Goal: Communication & Community: Answer question/provide support

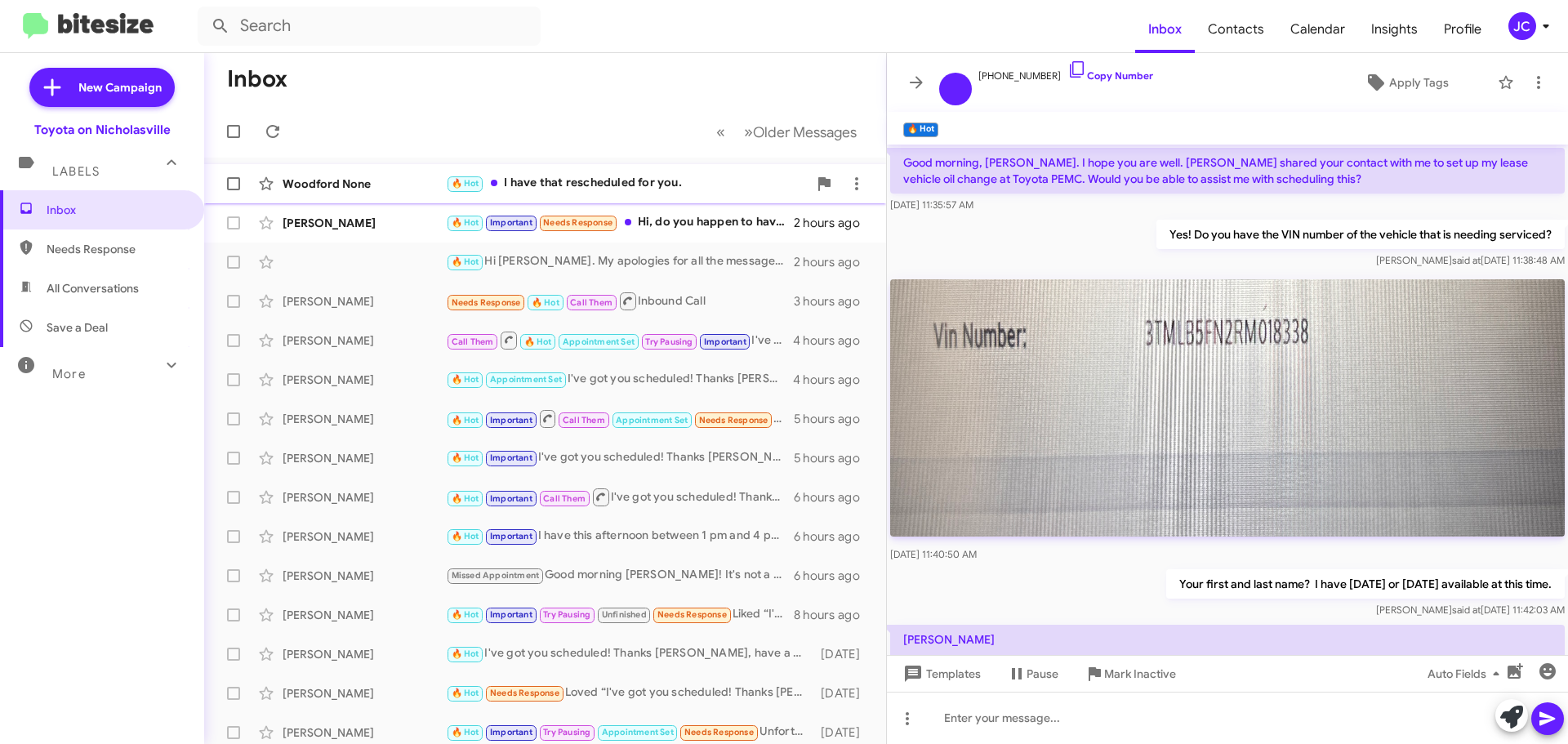
scroll to position [1116, 0]
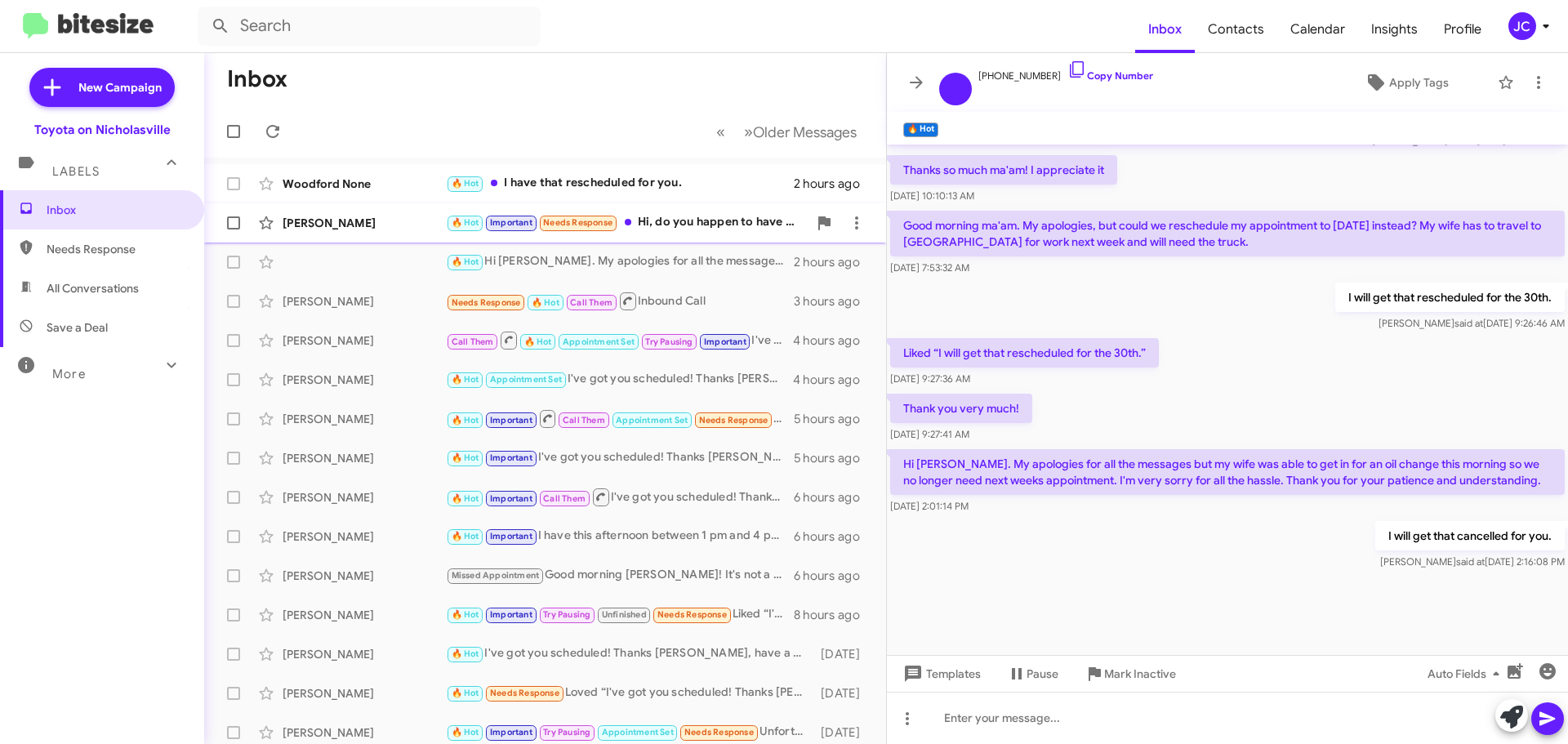
click at [354, 214] on div "Nicole Whitman 🔥 Hot Important Needs Response Hi, do you happen to have any ava…" at bounding box center [544, 222] width 656 height 33
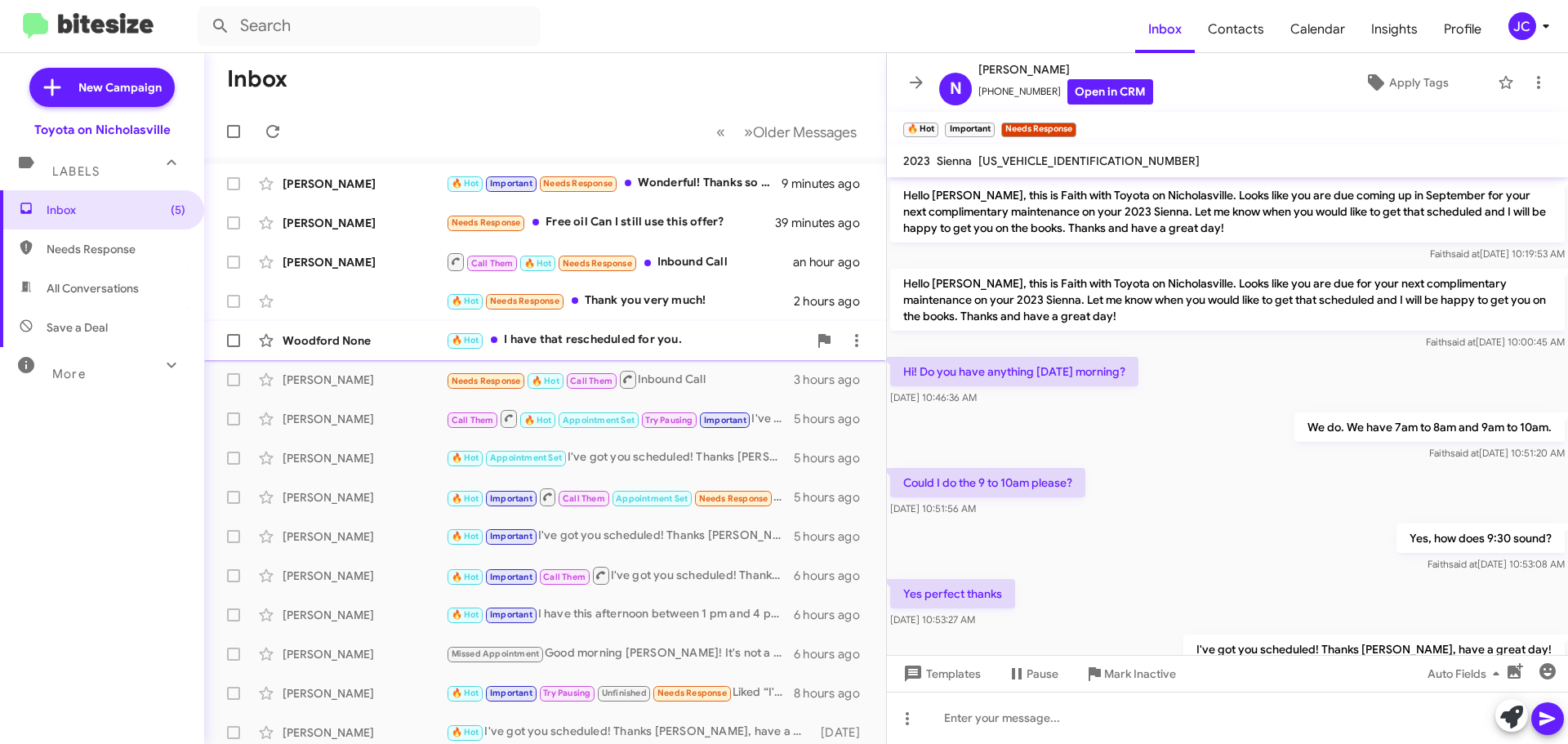
click at [341, 326] on div "Woodford None 🔥 Hot I have that rescheduled for you. 2 hours ago" at bounding box center [544, 340] width 656 height 33
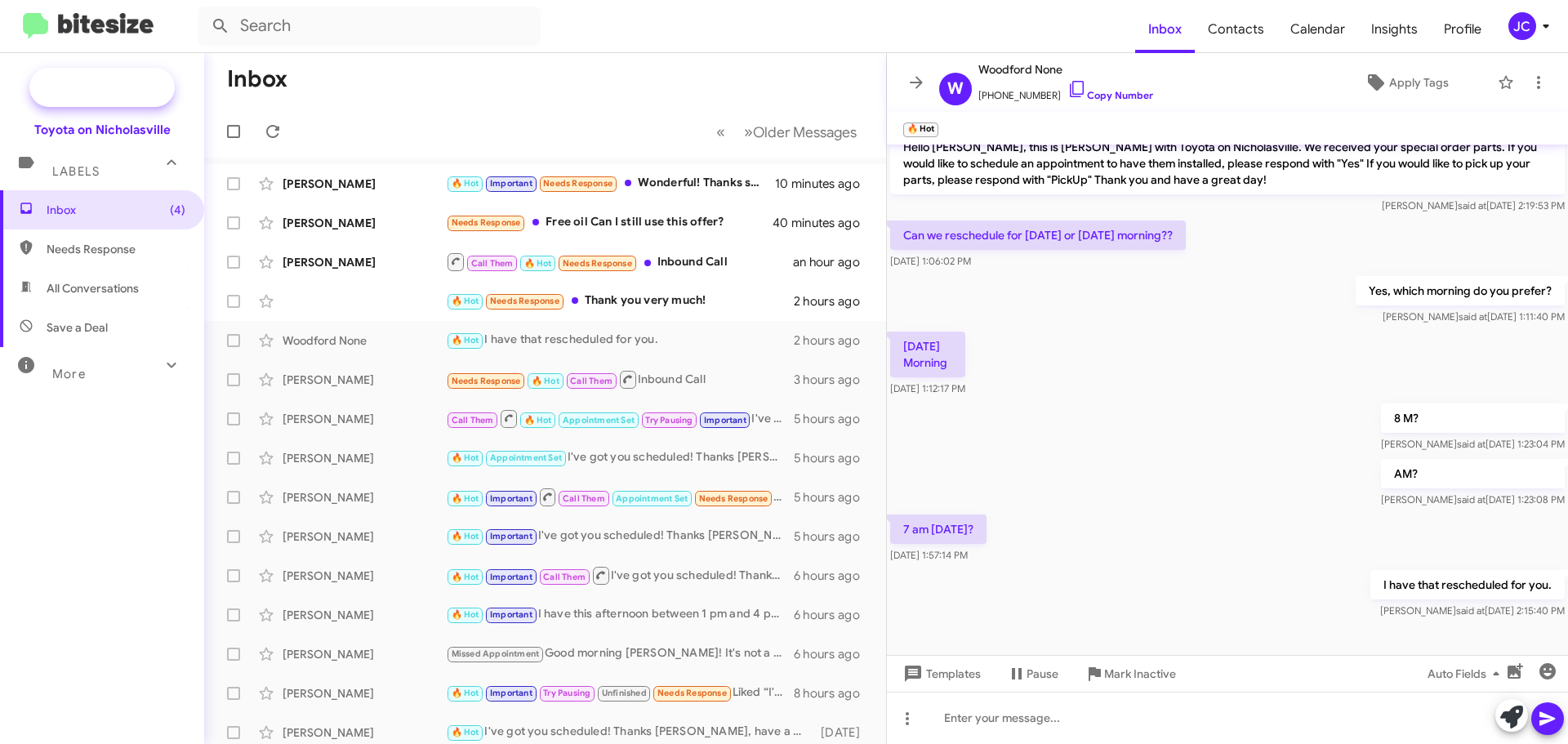
click at [144, 104] on span "New Campaign" at bounding box center [101, 87] width 146 height 39
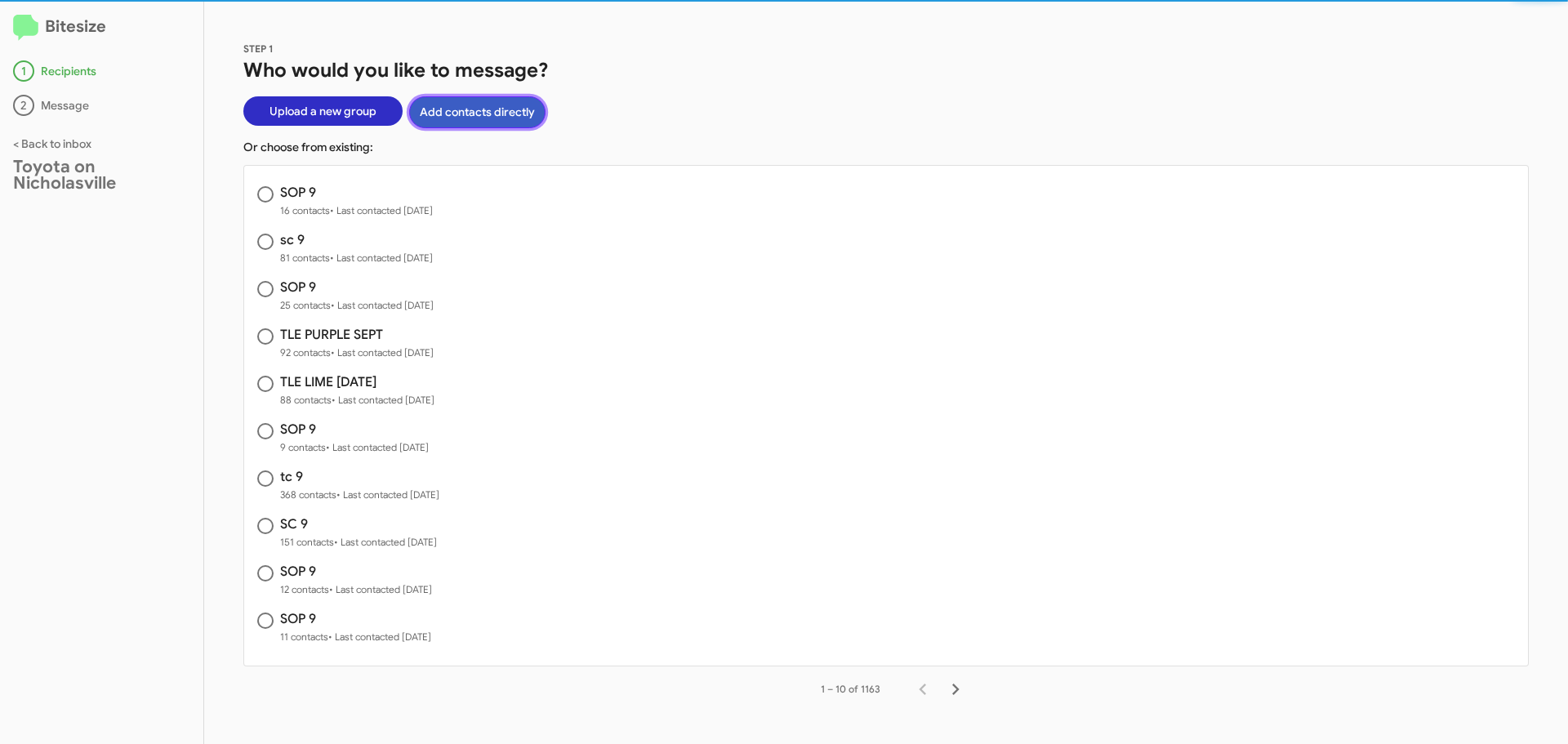
click at [449, 112] on button "Add contacts directly" at bounding box center [477, 112] width 137 height 32
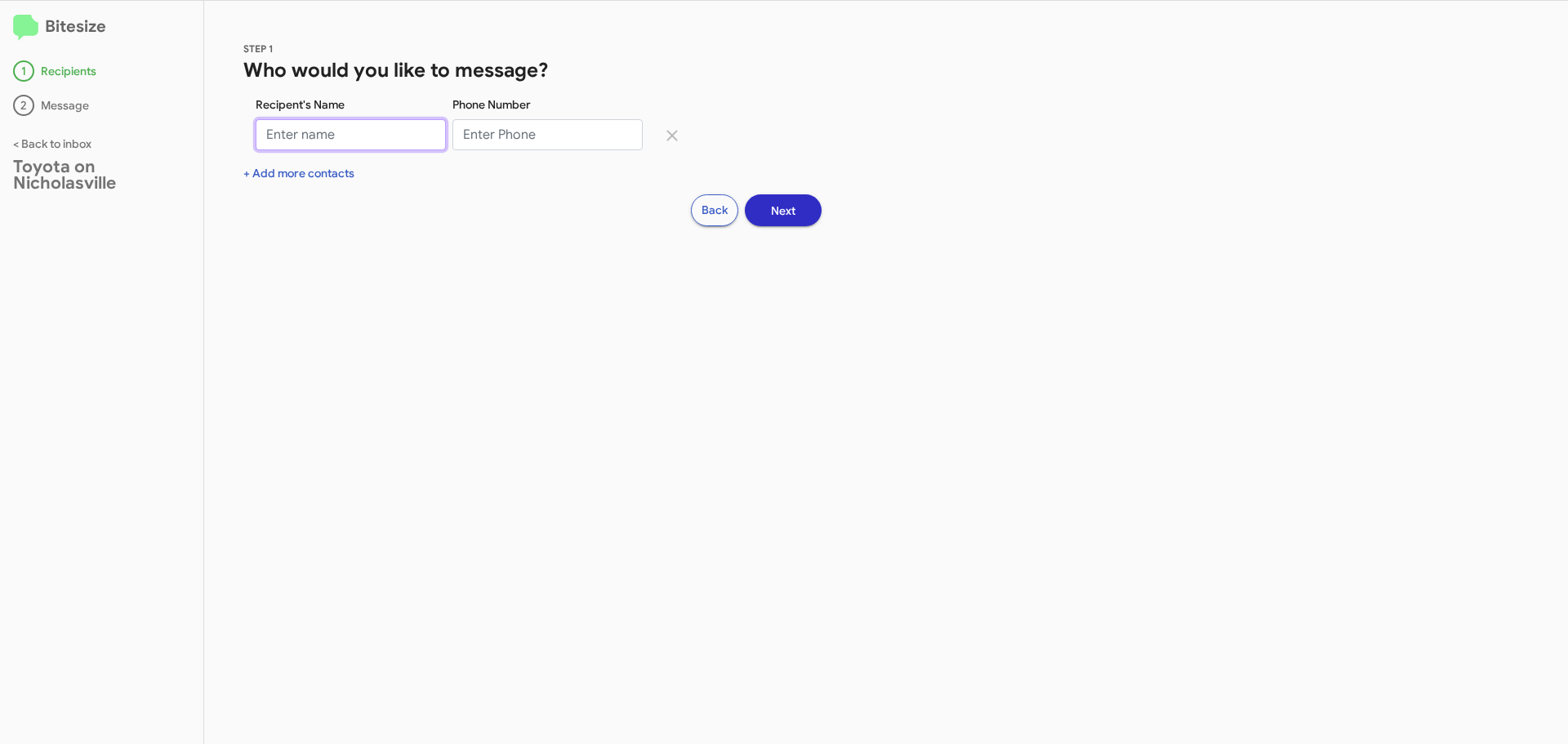
click at [313, 141] on input "Recipent's Name" at bounding box center [351, 134] width 191 height 31
type input "c"
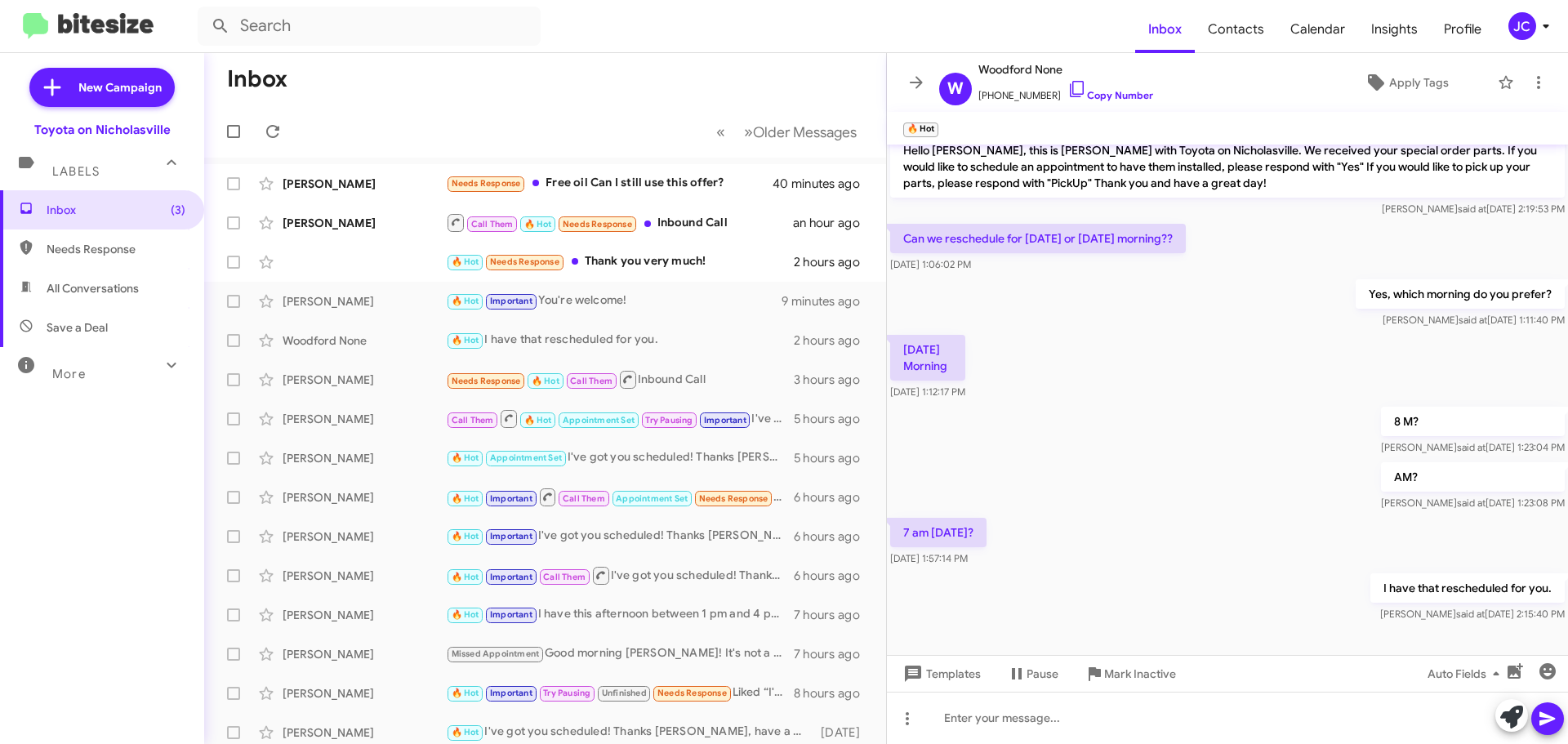
scroll to position [16, 0]
click at [342, 259] on div "🔥 Hot Needs Response Thank you very much! 2 hours ago" at bounding box center [544, 262] width 656 height 33
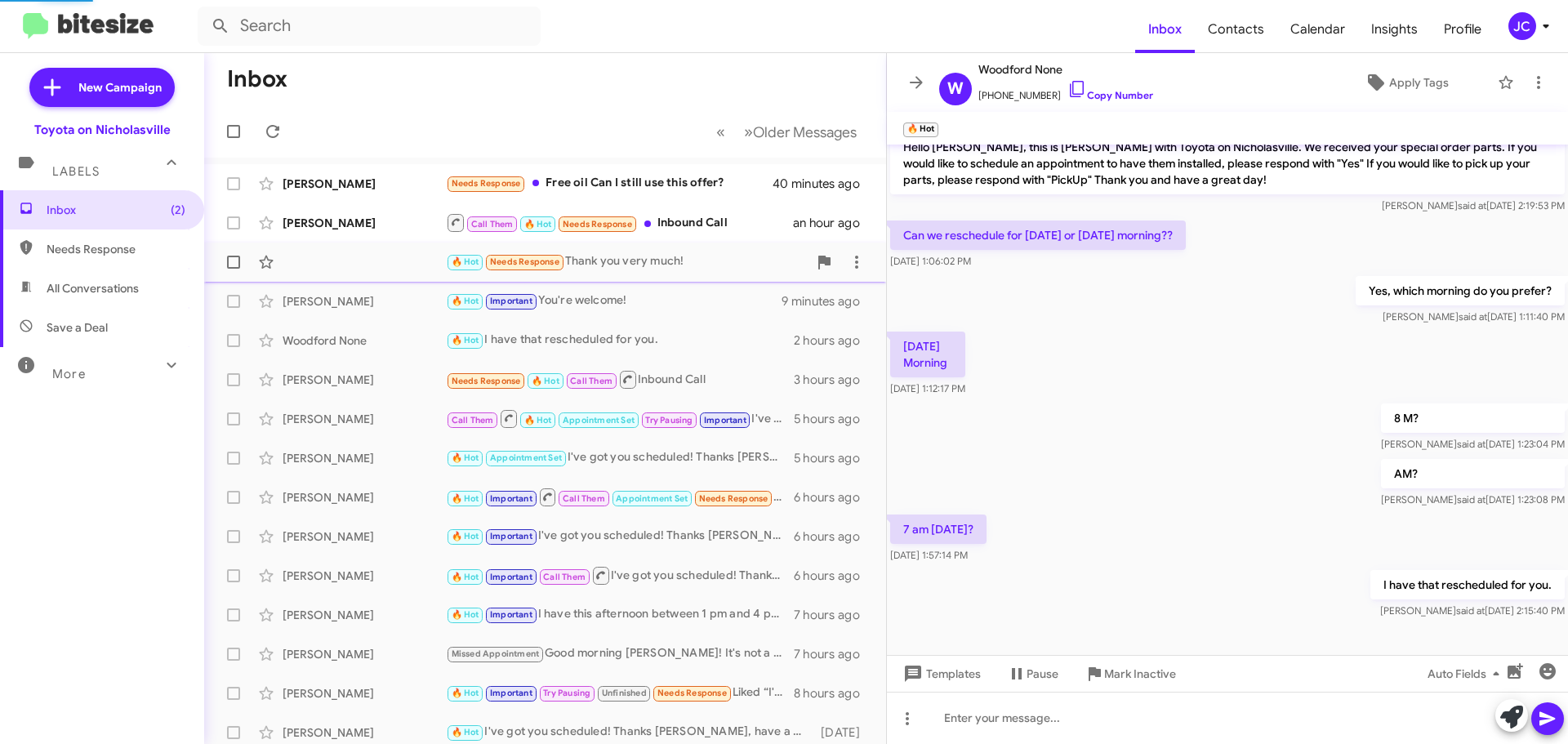
scroll to position [1101, 0]
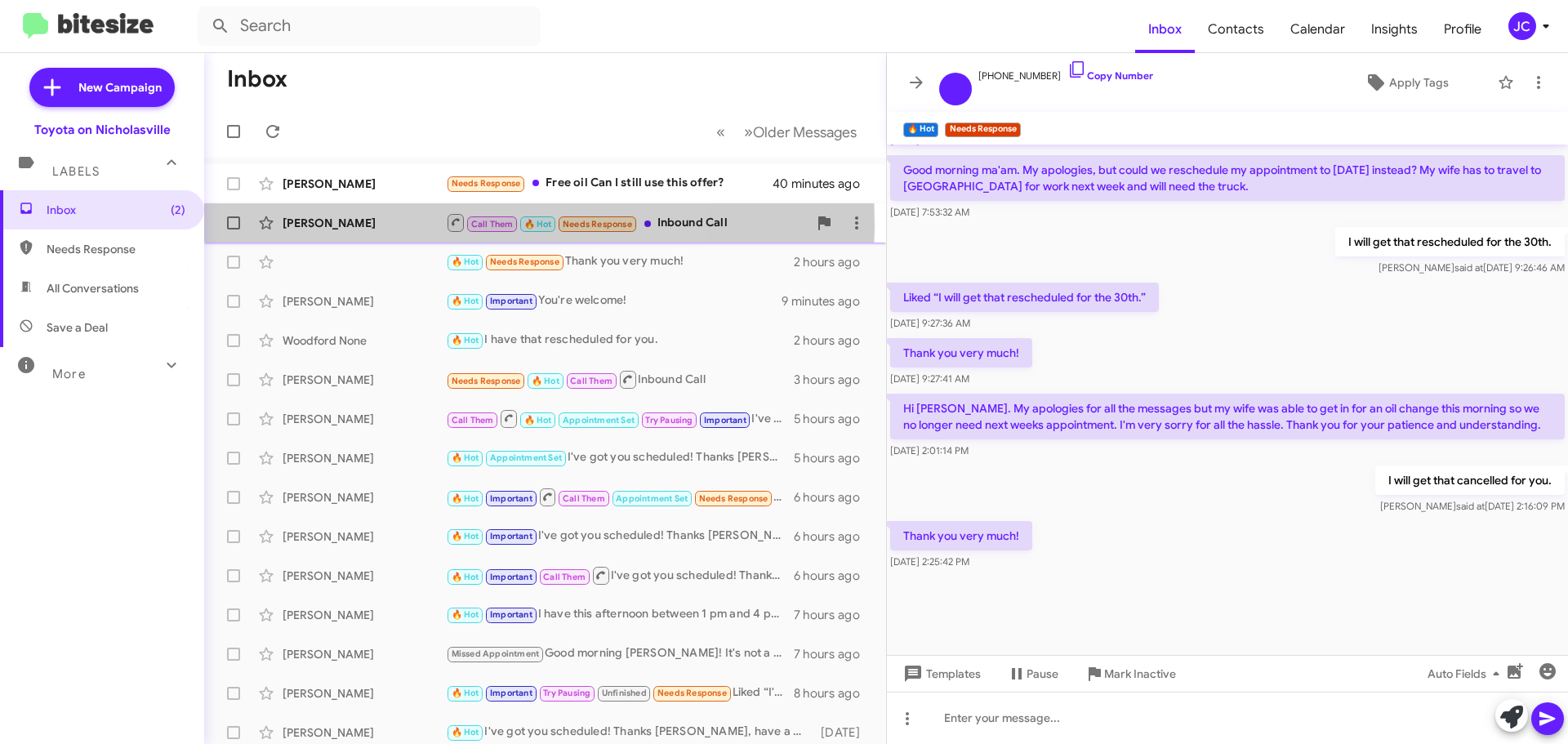
click at [376, 225] on div "[PERSON_NAME]" at bounding box center [364, 222] width 163 height 17
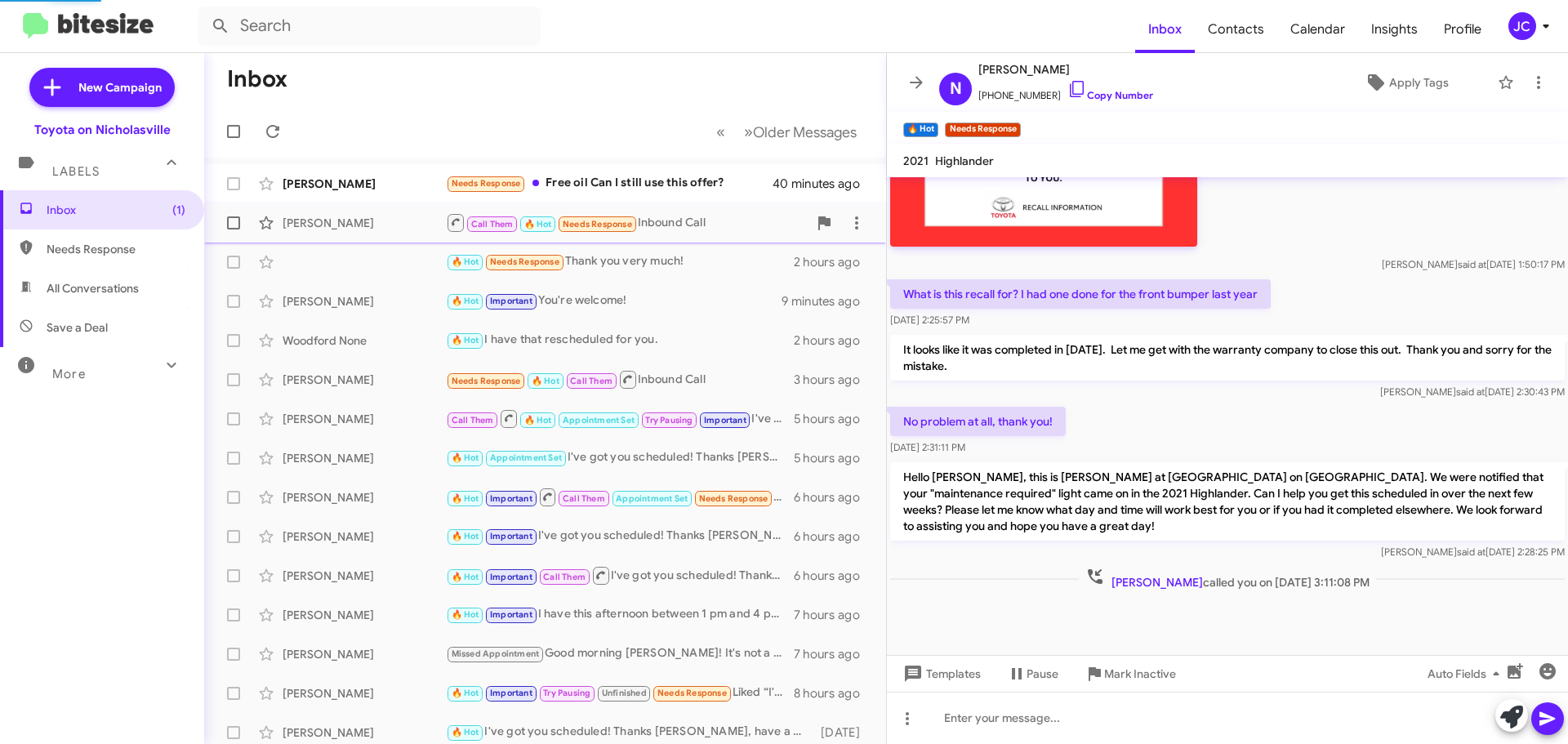
scroll to position [1121, 0]
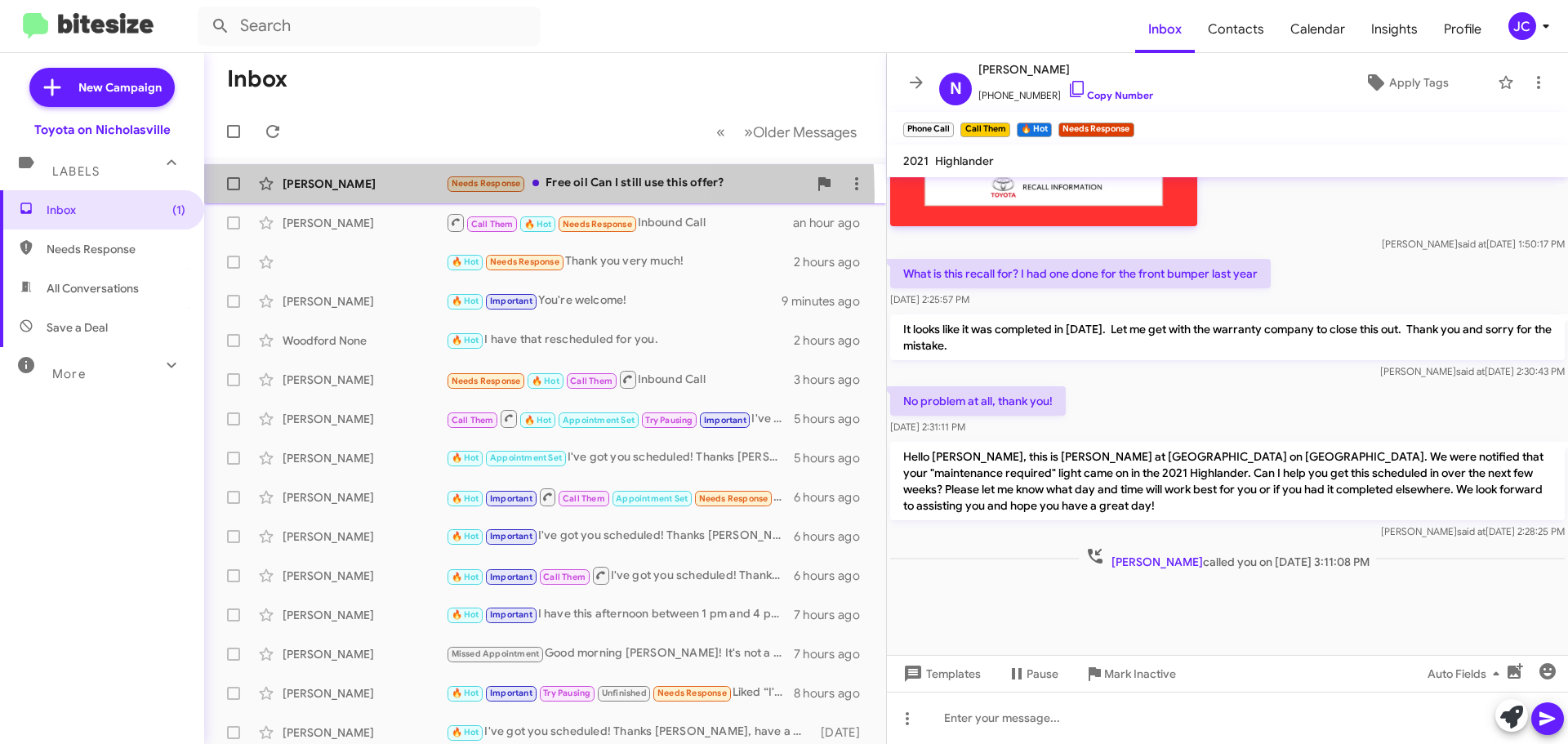
click at [378, 196] on div "[PERSON_NAME] Needs Response Free oil Can I still use this offer? 40 minutes ago" at bounding box center [544, 184] width 656 height 33
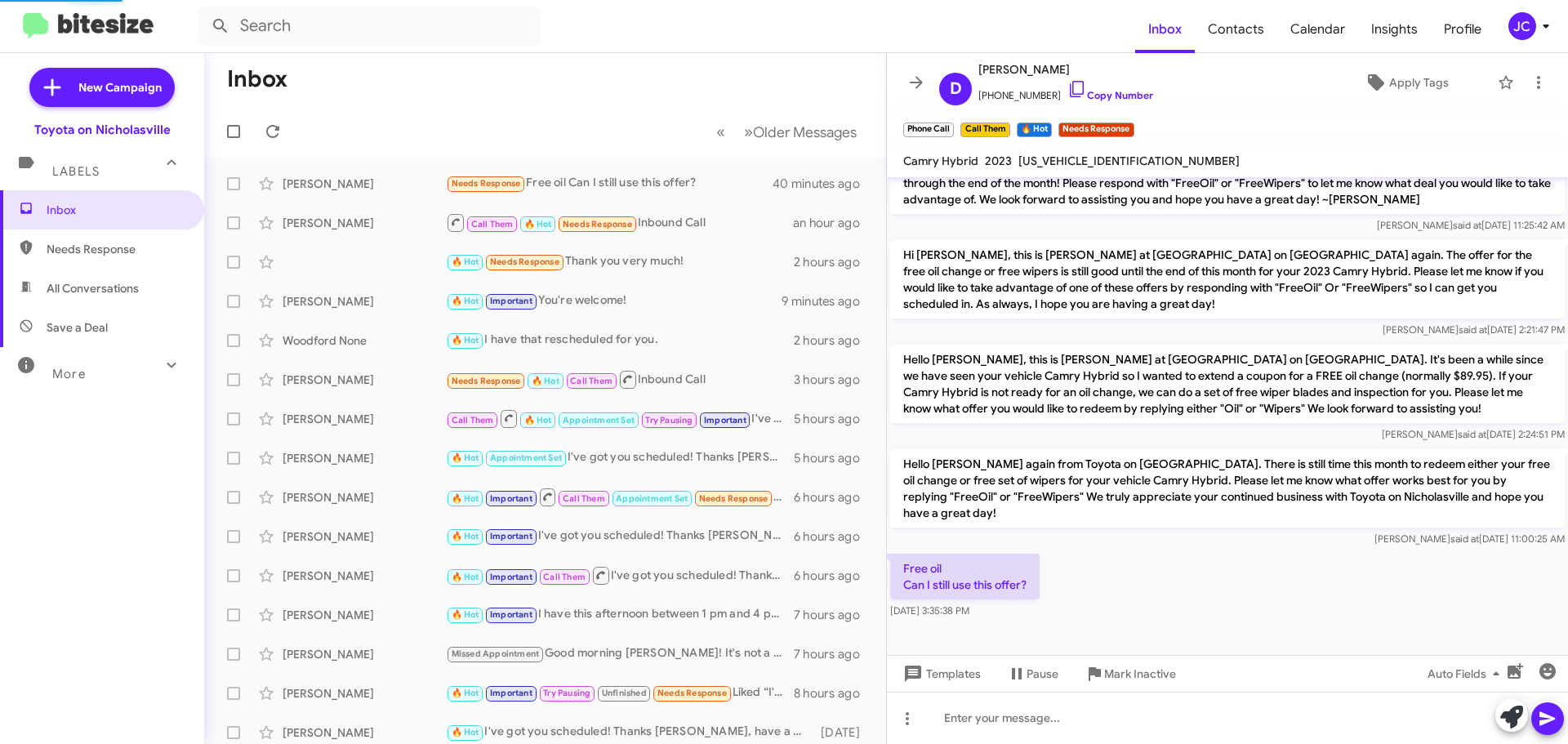
scroll to position [310, 0]
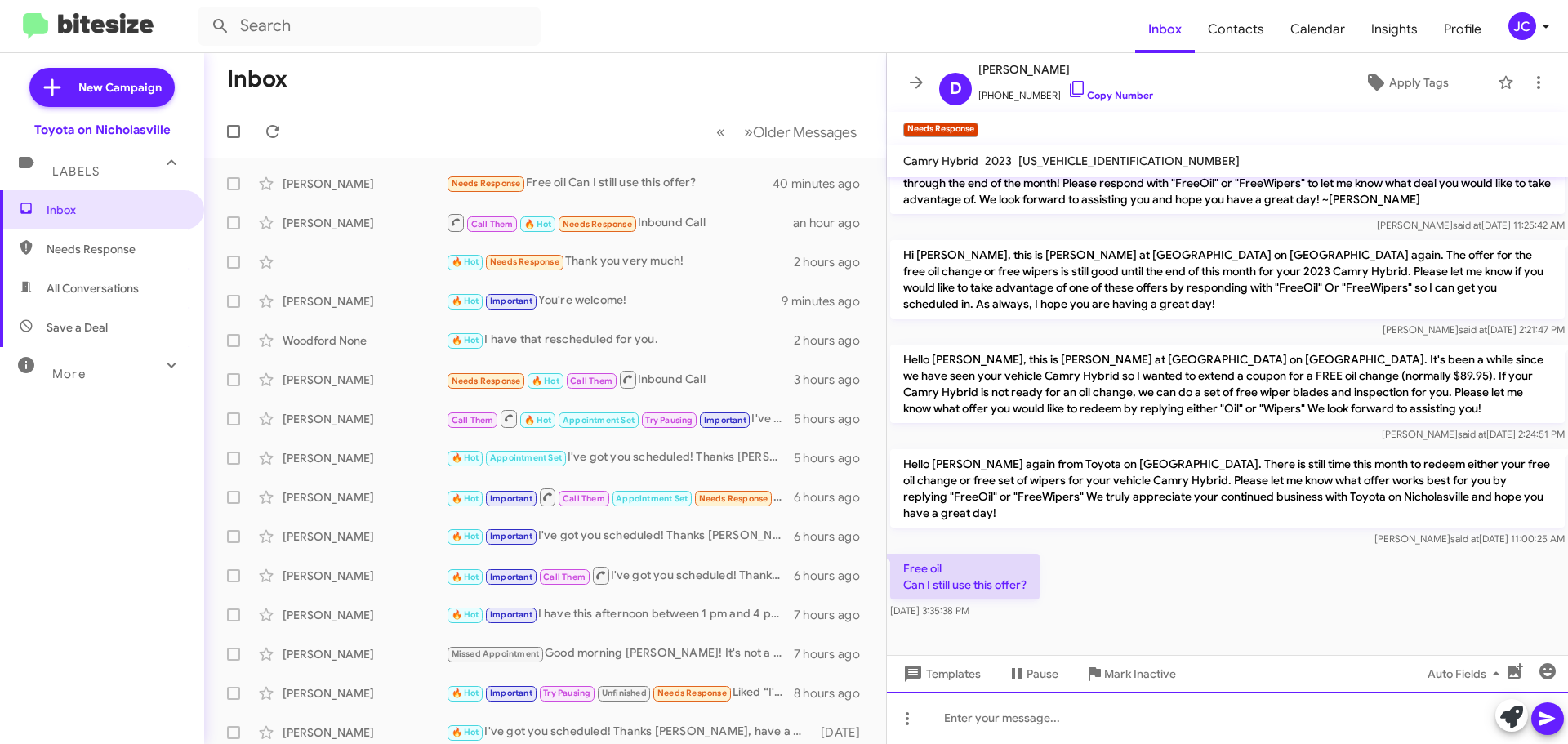
click at [1158, 719] on div at bounding box center [1227, 718] width 681 height 52
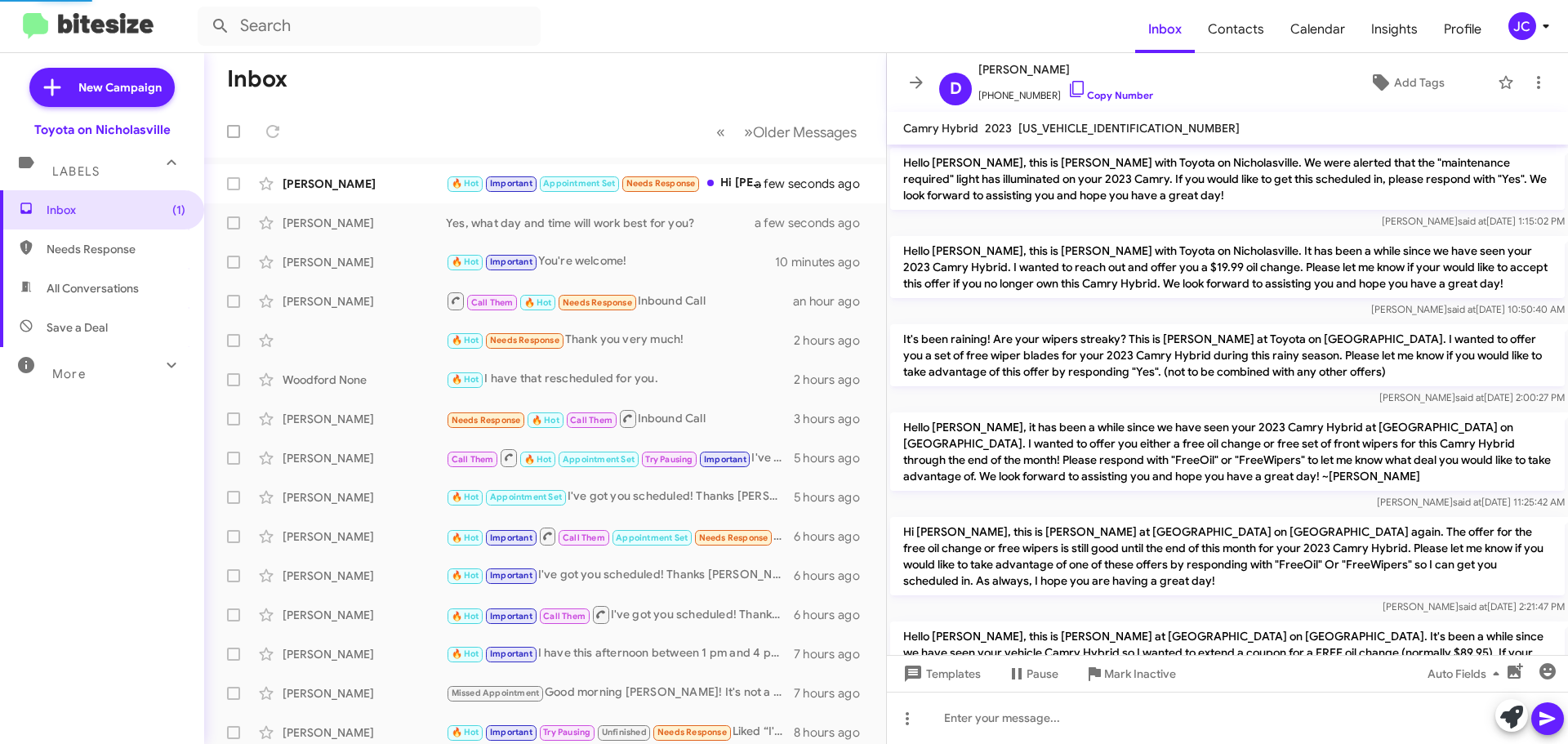
scroll to position [396, 0]
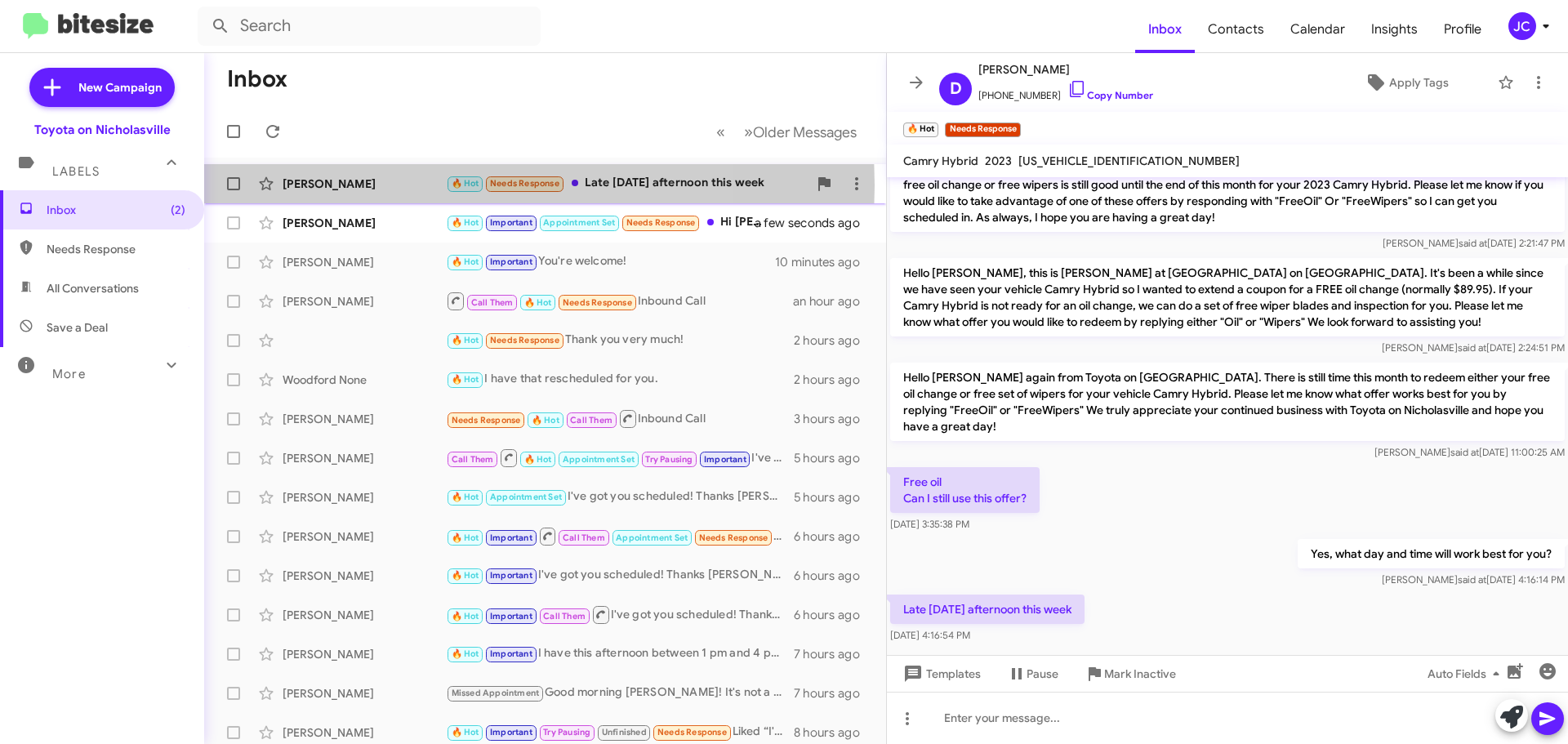
click at [389, 185] on div "[PERSON_NAME]" at bounding box center [364, 184] width 163 height 17
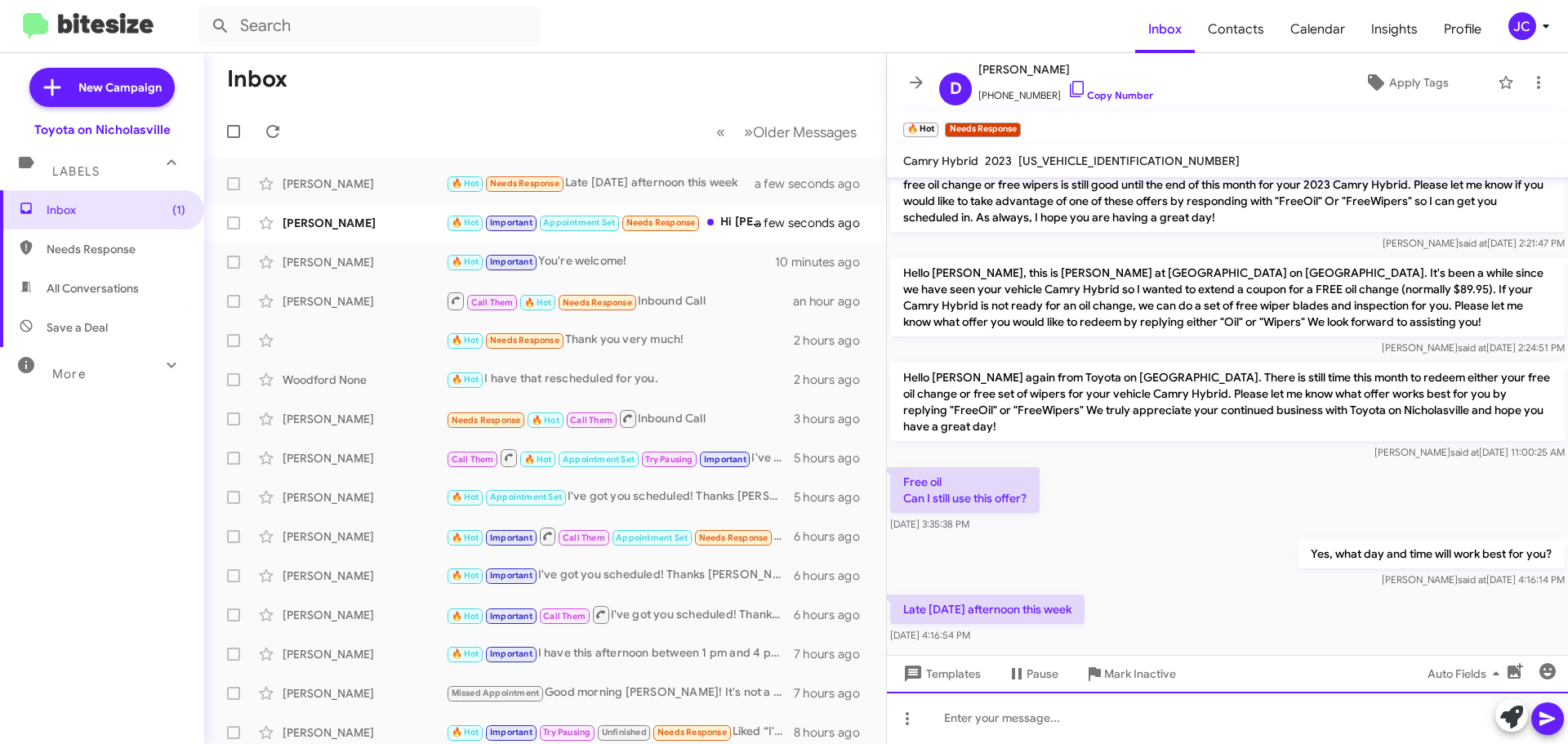
click at [1003, 724] on div at bounding box center [1227, 718] width 681 height 52
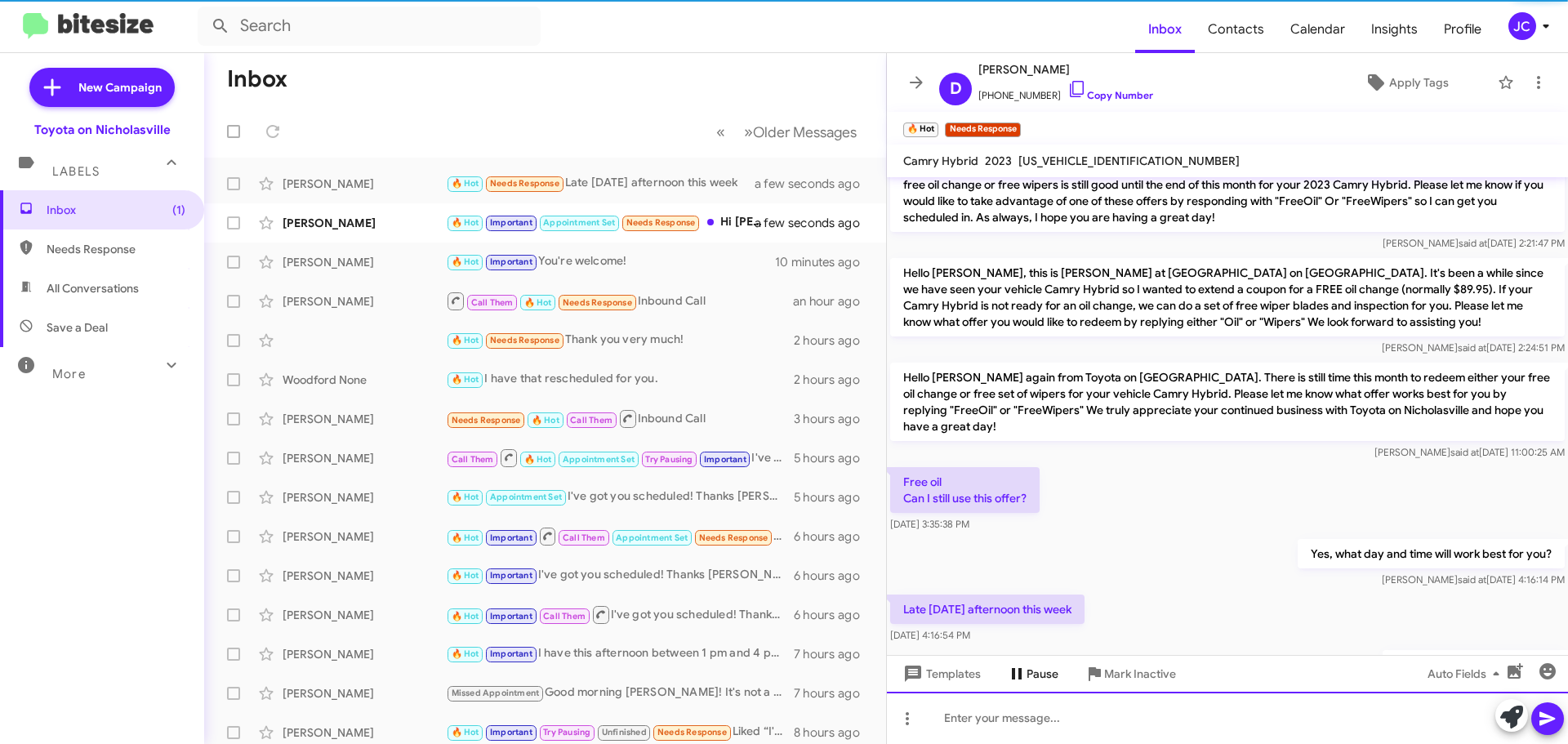
scroll to position [0, 0]
